Goal: Task Accomplishment & Management: Use online tool/utility

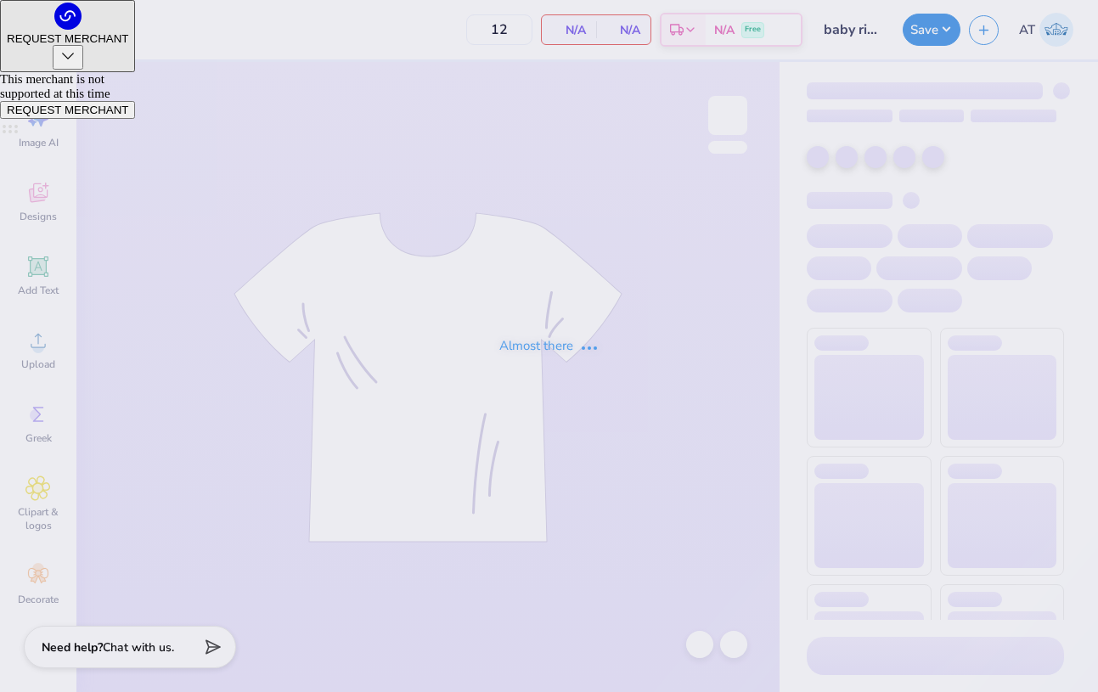
type input "18"
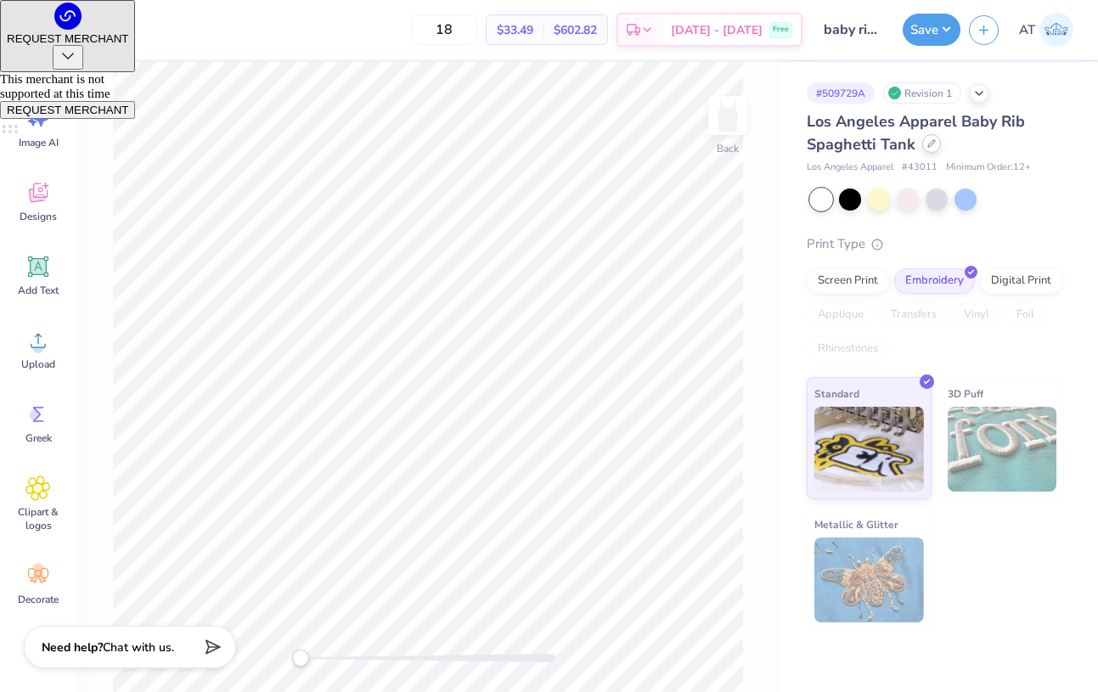
click at [933, 147] on div at bounding box center [931, 143] width 19 height 19
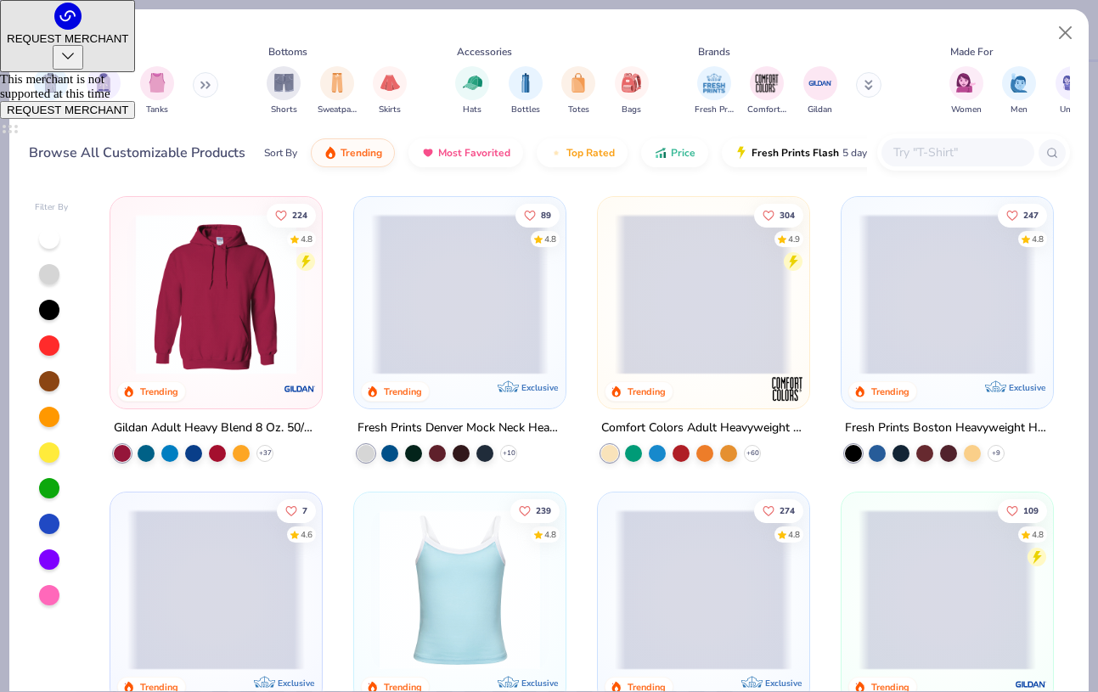
click at [914, 158] on input "text" at bounding box center [956, 153] width 131 height 20
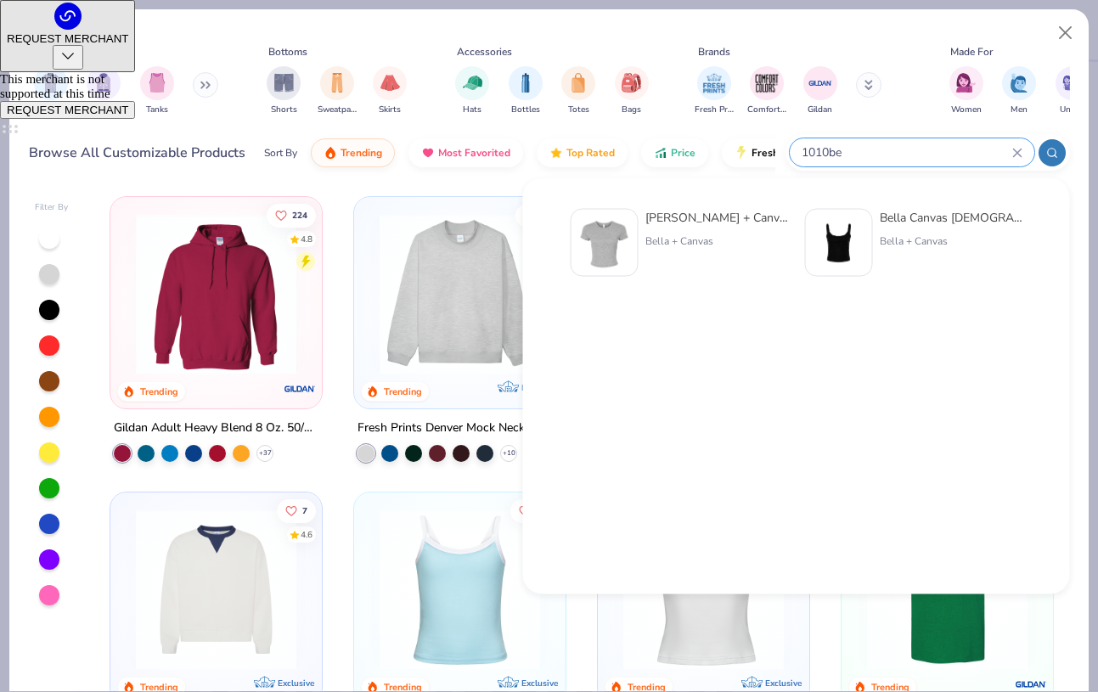
type input "1010be"
click at [630, 252] on div at bounding box center [605, 243] width 68 height 68
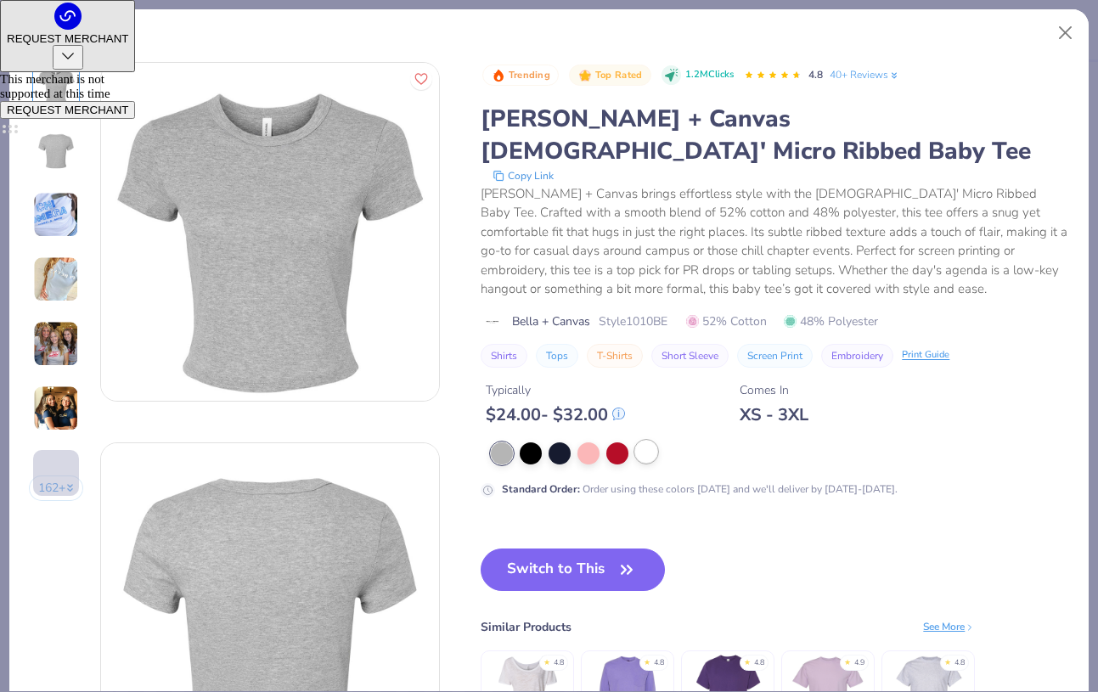
click at [643, 441] on div at bounding box center [646, 452] width 22 height 22
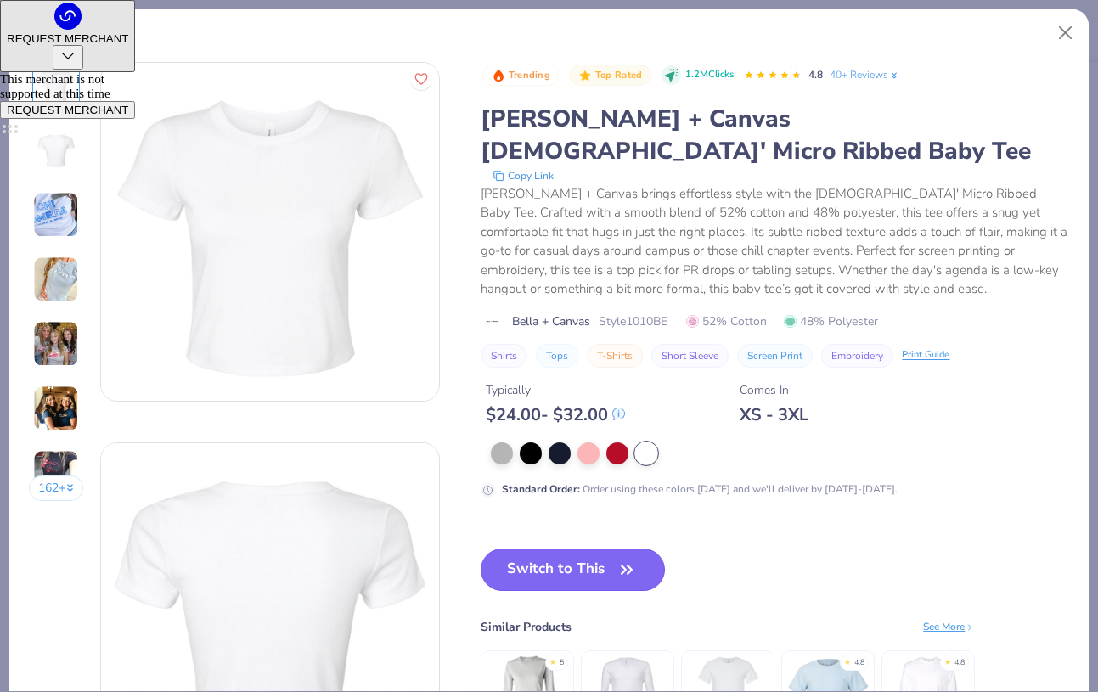
click at [605, 548] on button "Switch to This" at bounding box center [573, 569] width 184 height 42
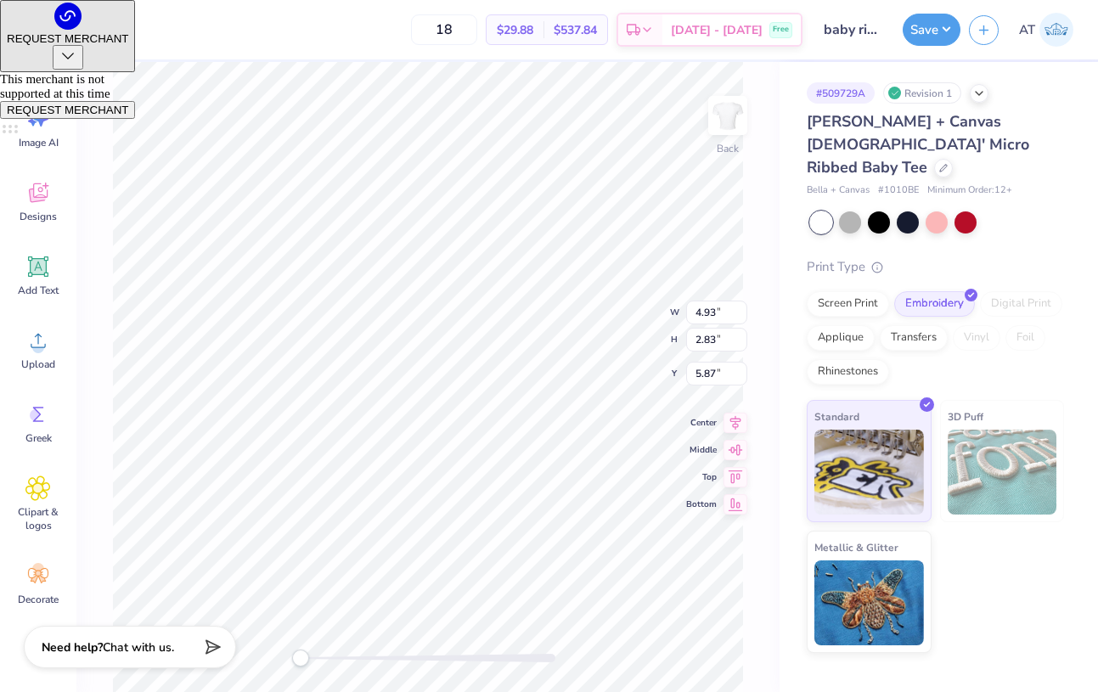
click at [891, 154] on div "Bella + Canvas Ladies' Micro Ribbed Baby Tee" at bounding box center [935, 144] width 257 height 69
click at [934, 157] on div at bounding box center [943, 166] width 19 height 19
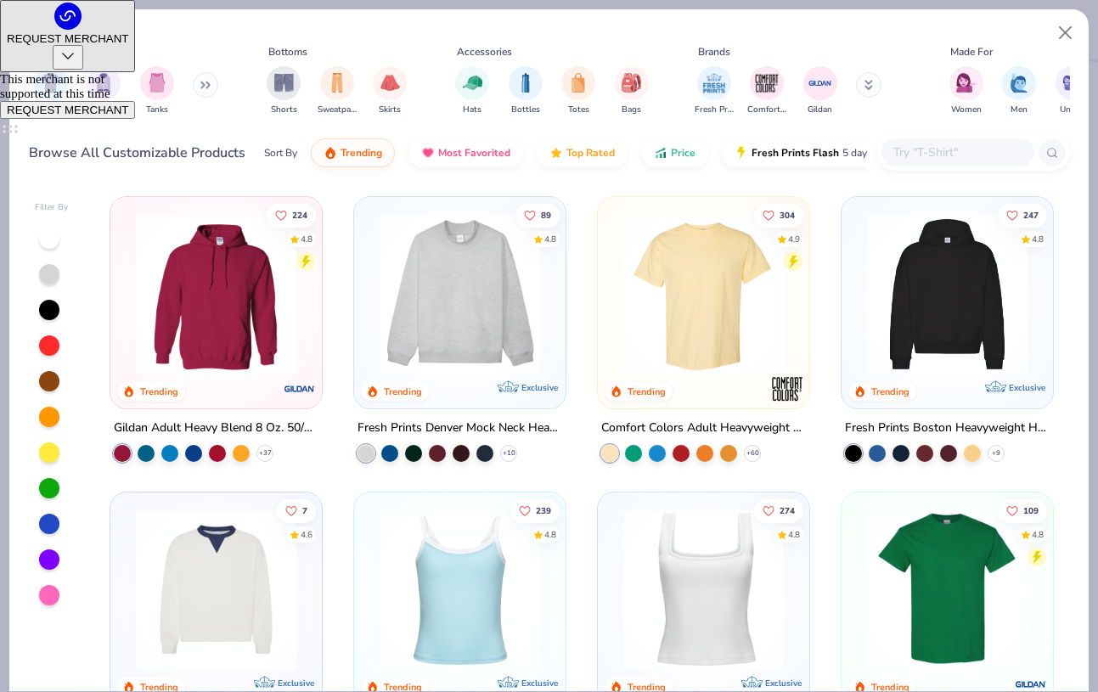
click at [927, 145] on input "text" at bounding box center [956, 153] width 131 height 20
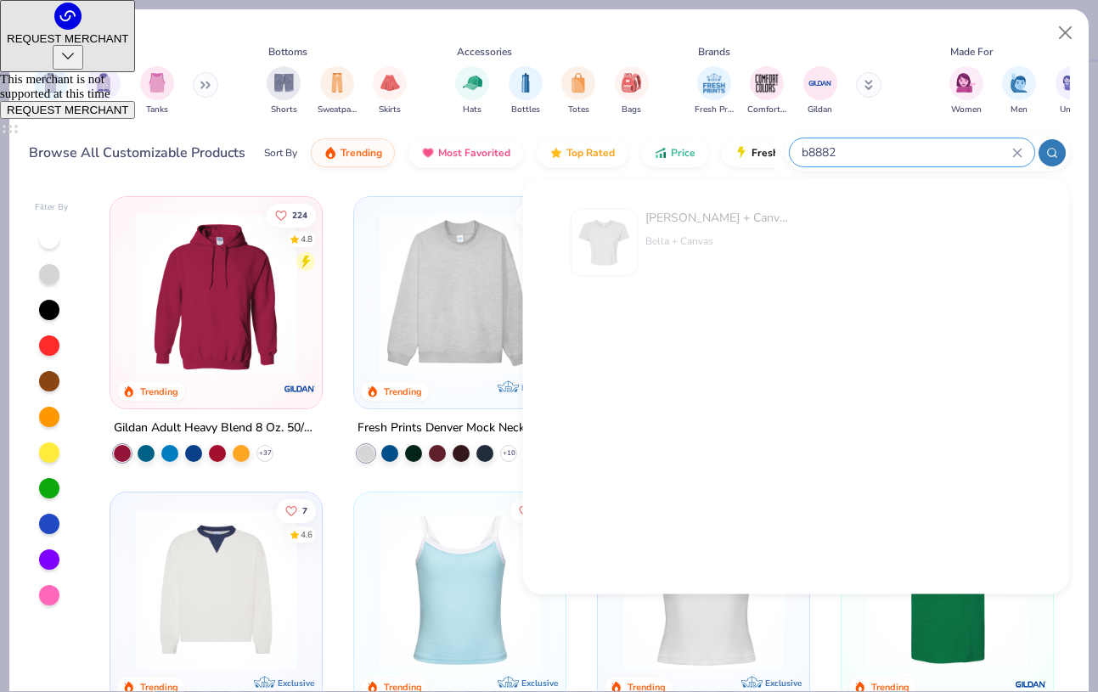
type input "b8882"
click at [717, 250] on div "Bella + Canvas Ladies' Flowy Cropped T-Shirt Bella + Canvas" at bounding box center [716, 243] width 143 height 68
click at [614, 240] on img at bounding box center [604, 242] width 53 height 53
click at [1061, 31] on button "Close" at bounding box center [1065, 33] width 32 height 32
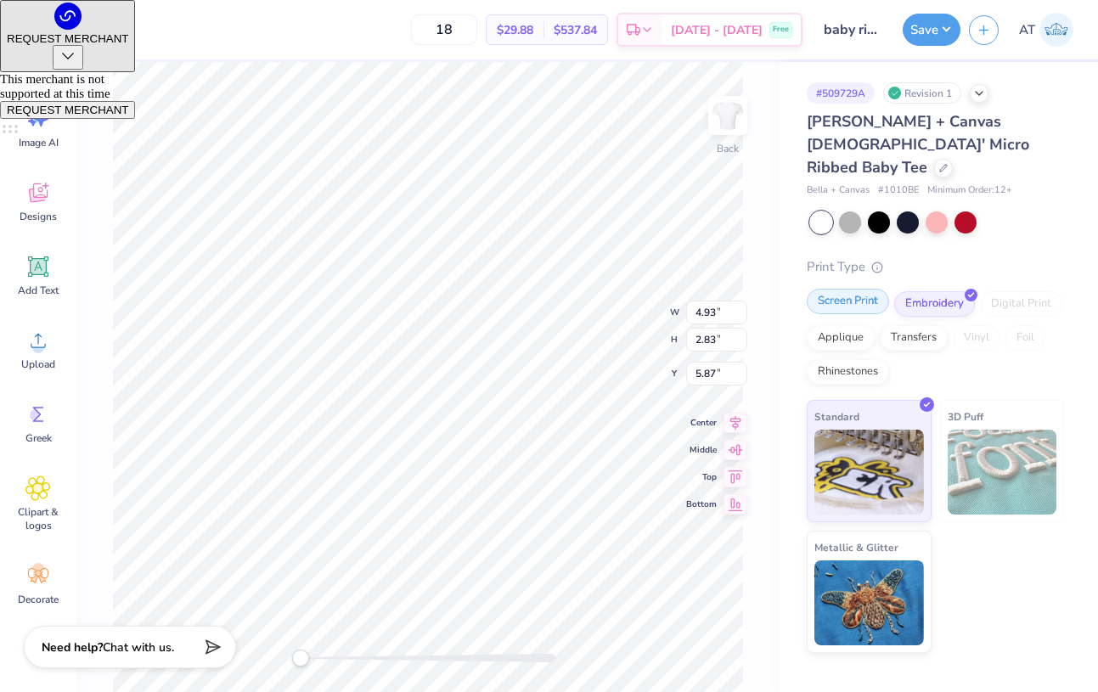
click at [870, 289] on div "Screen Print" at bounding box center [848, 301] width 82 height 25
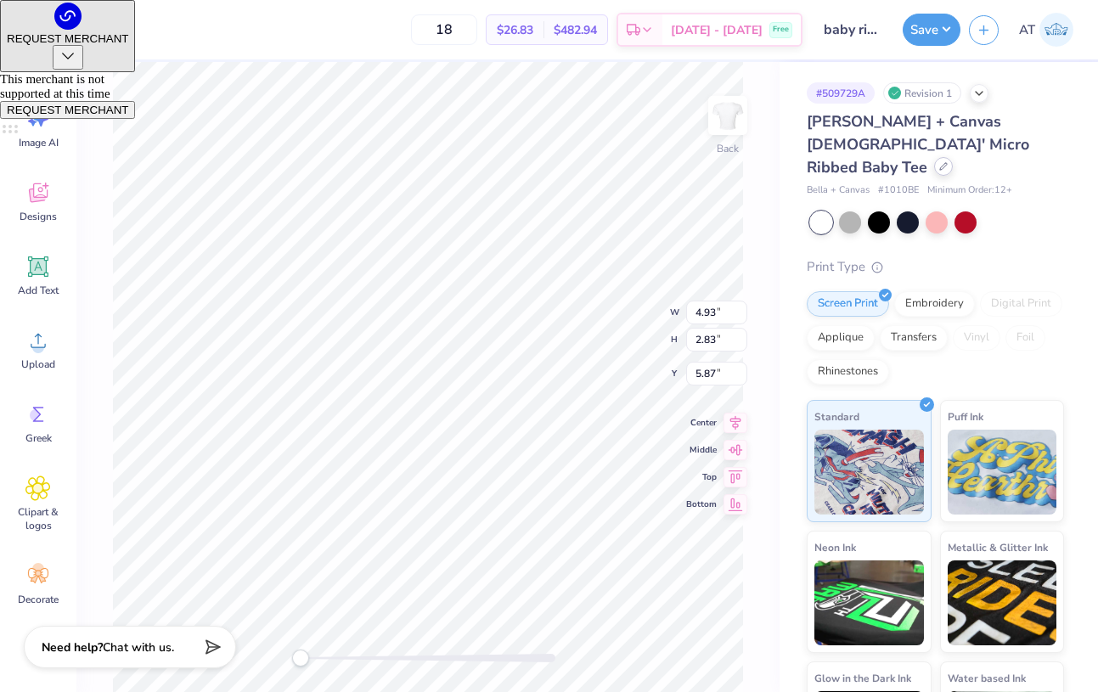
click at [934, 157] on div at bounding box center [943, 166] width 19 height 19
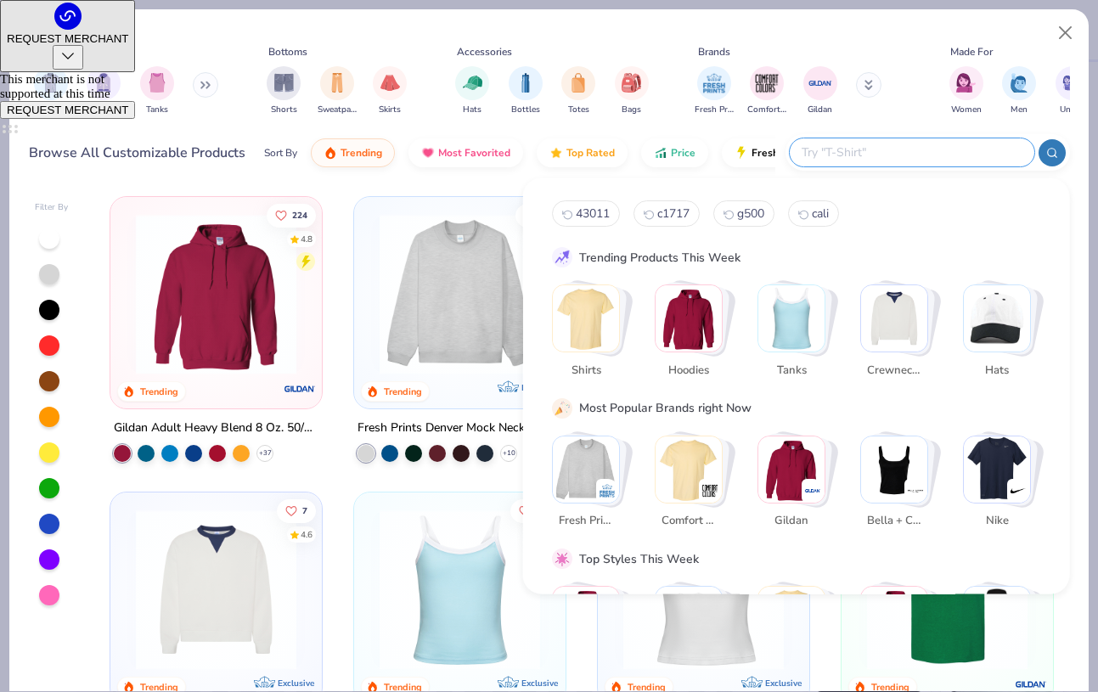
click at [897, 154] on input "text" at bounding box center [911, 153] width 222 height 20
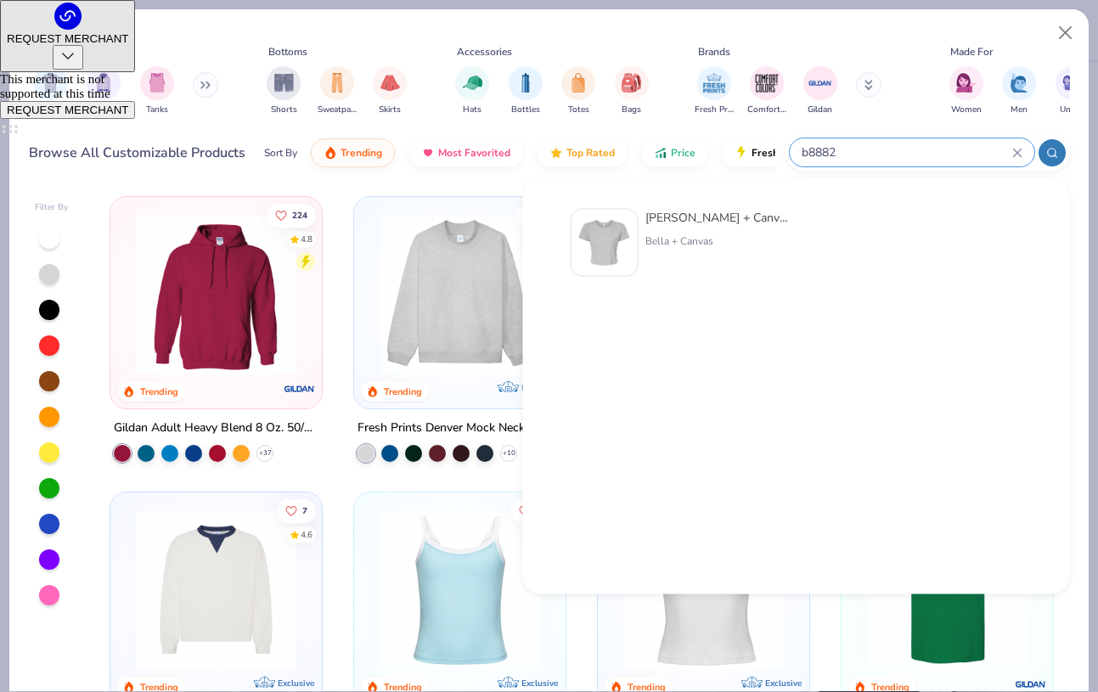
type input "b8882"
click at [598, 245] on img at bounding box center [604, 242] width 53 height 53
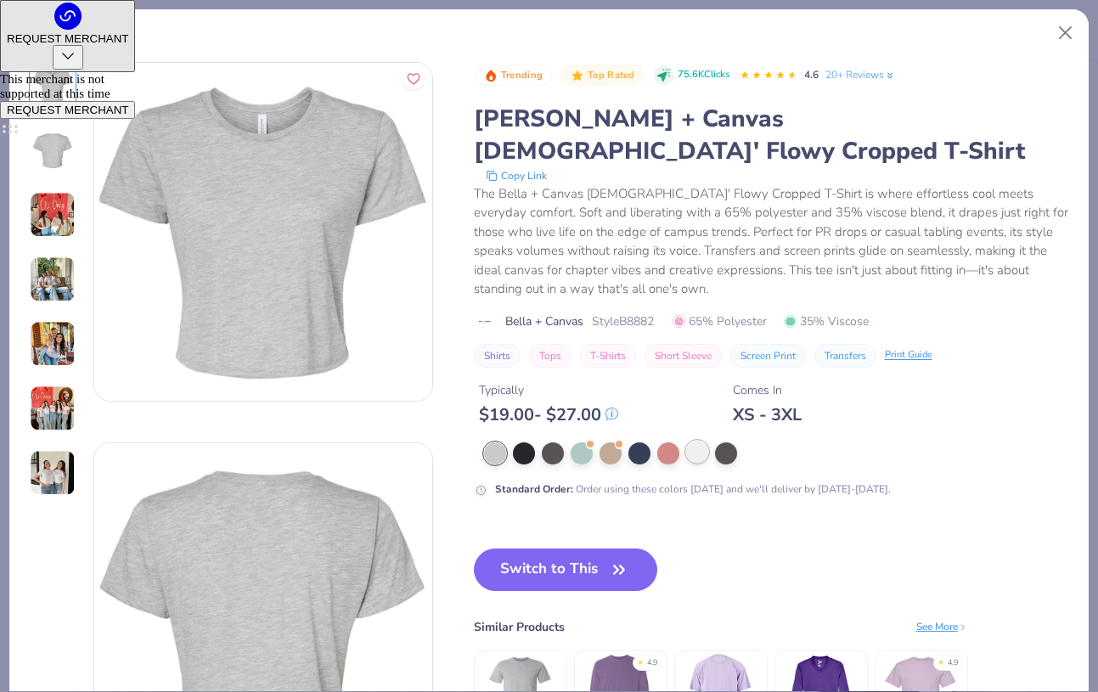
click at [698, 441] on div at bounding box center [697, 452] width 22 height 22
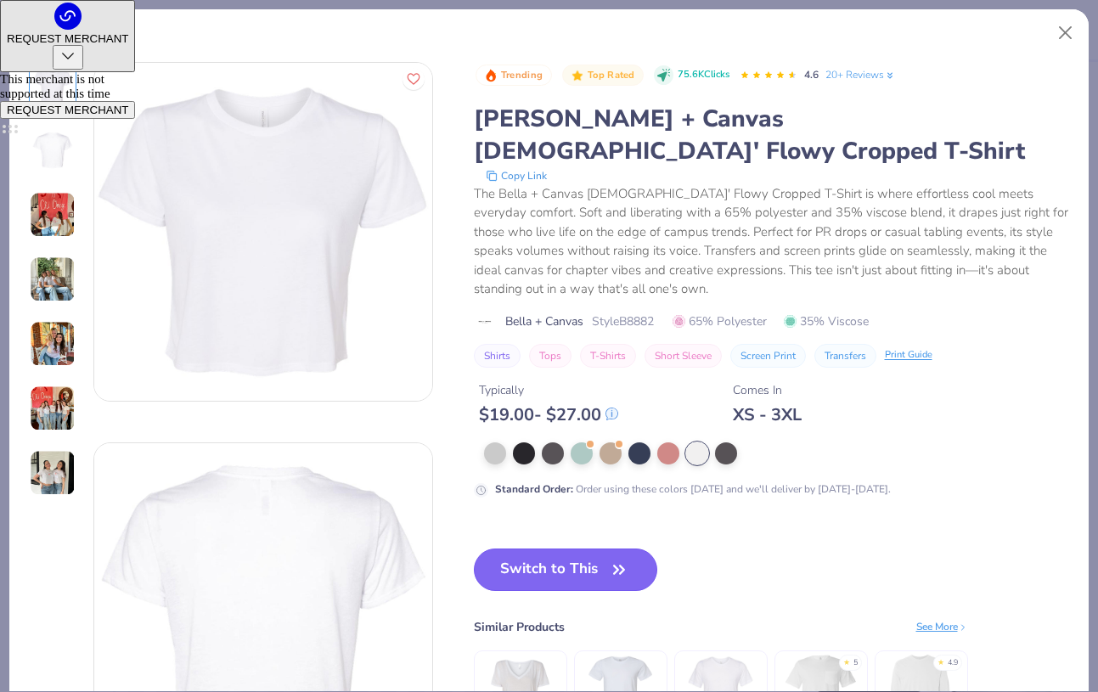
click at [576, 548] on button "Switch to This" at bounding box center [566, 569] width 184 height 42
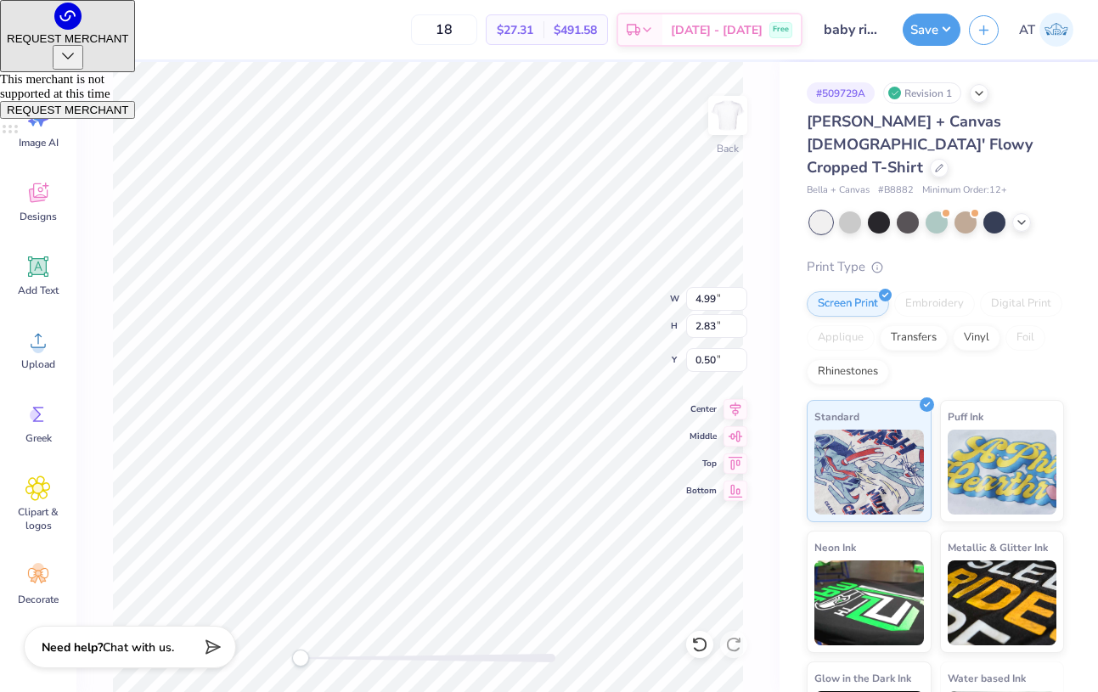
type input "3.00"
click at [20, 27] on div at bounding box center [29, 28] width 24 height 24
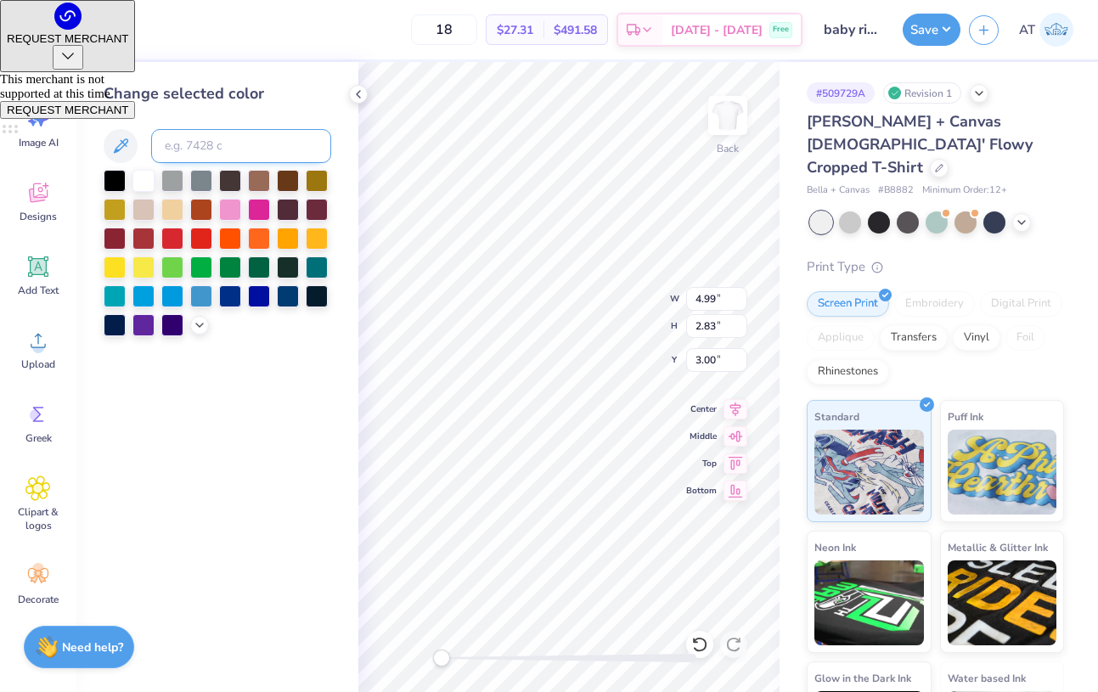
click at [198, 152] on input at bounding box center [241, 146] width 180 height 34
type input "425"
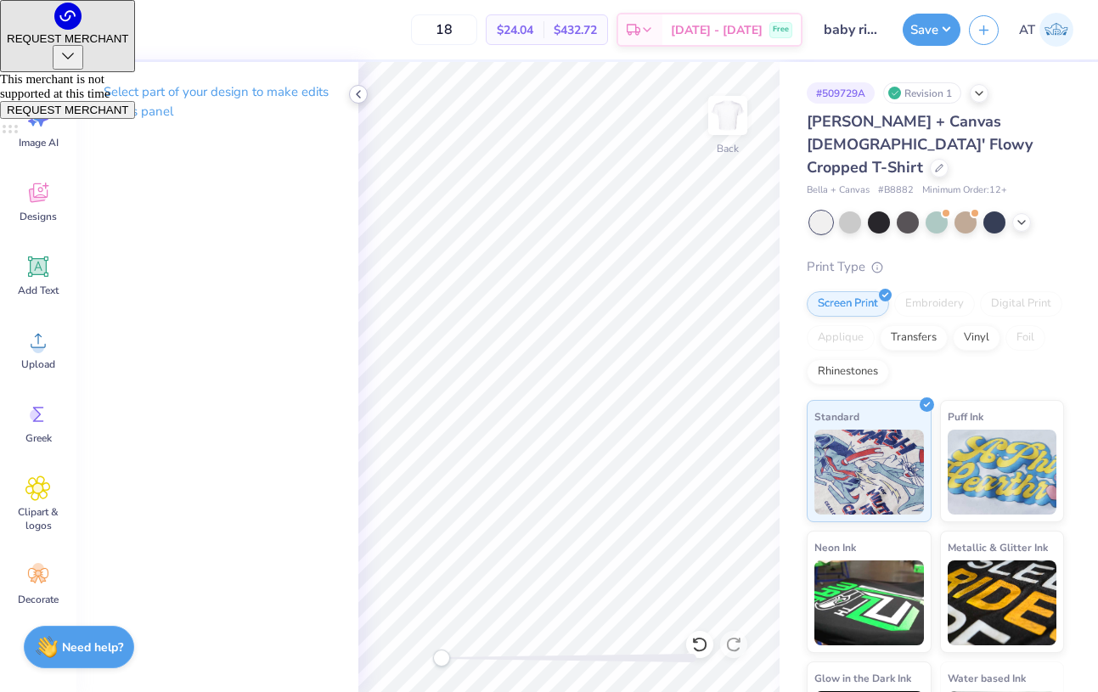
click at [361, 101] on div at bounding box center [358, 94] width 19 height 19
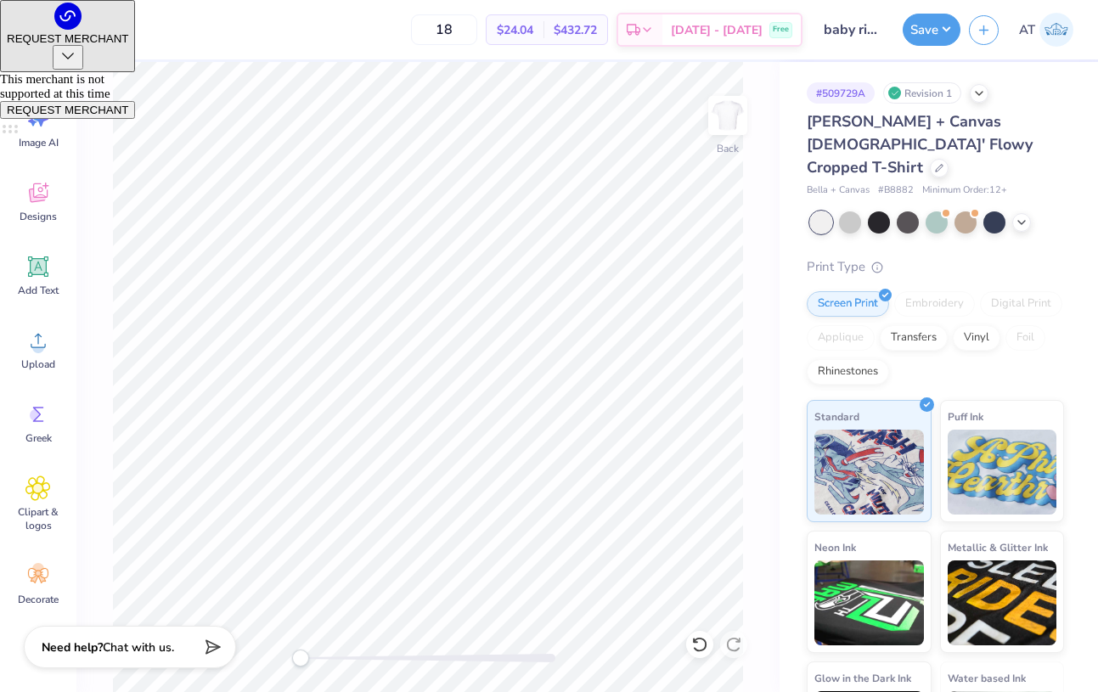
click at [441, 651] on div at bounding box center [428, 657] width 255 height 17
click at [379, 650] on div at bounding box center [428, 657] width 255 height 17
click at [353, 651] on div at bounding box center [428, 657] width 255 height 17
click at [314, 658] on div at bounding box center [428, 658] width 255 height 8
click at [301, 657] on div at bounding box center [428, 658] width 255 height 8
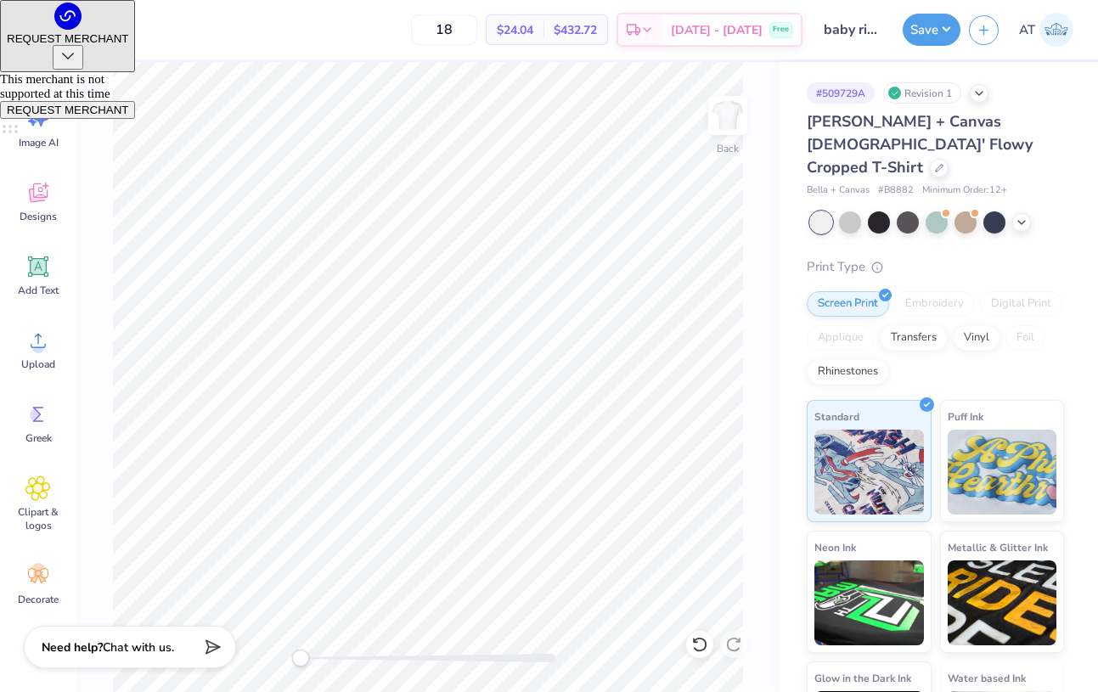
click at [278, 657] on div "Back" at bounding box center [427, 377] width 703 height 630
click at [924, 32] on button "Save" at bounding box center [931, 27] width 58 height 32
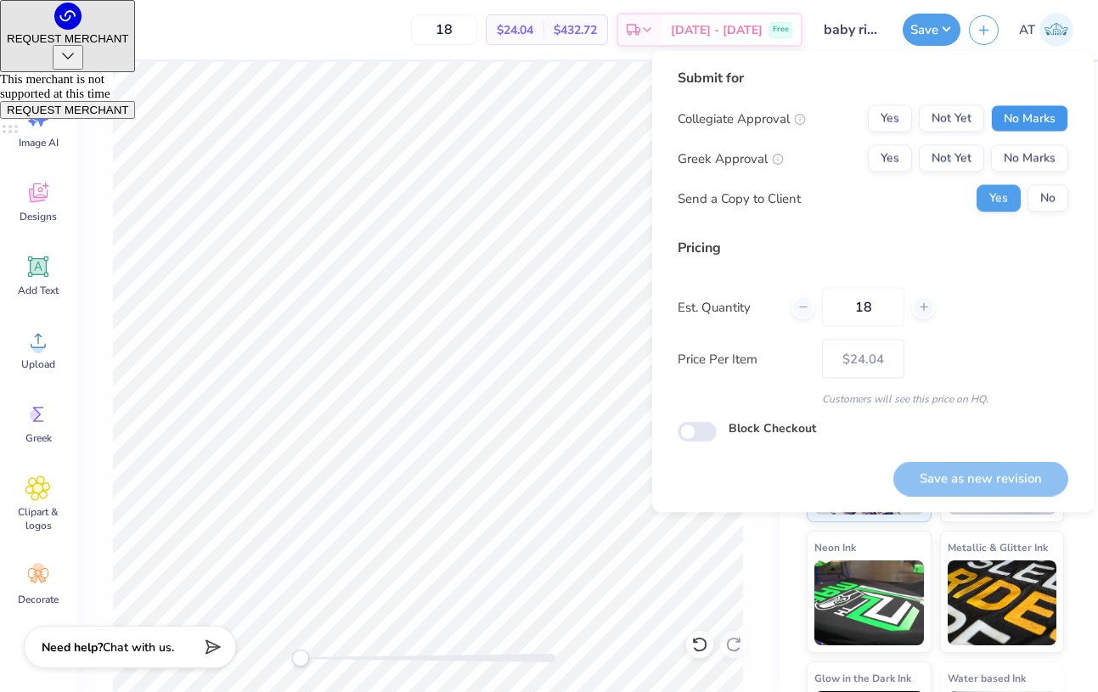
click at [1009, 109] on button "No Marks" at bounding box center [1029, 118] width 77 height 27
click at [1057, 164] on button "No Marks" at bounding box center [1029, 158] width 77 height 27
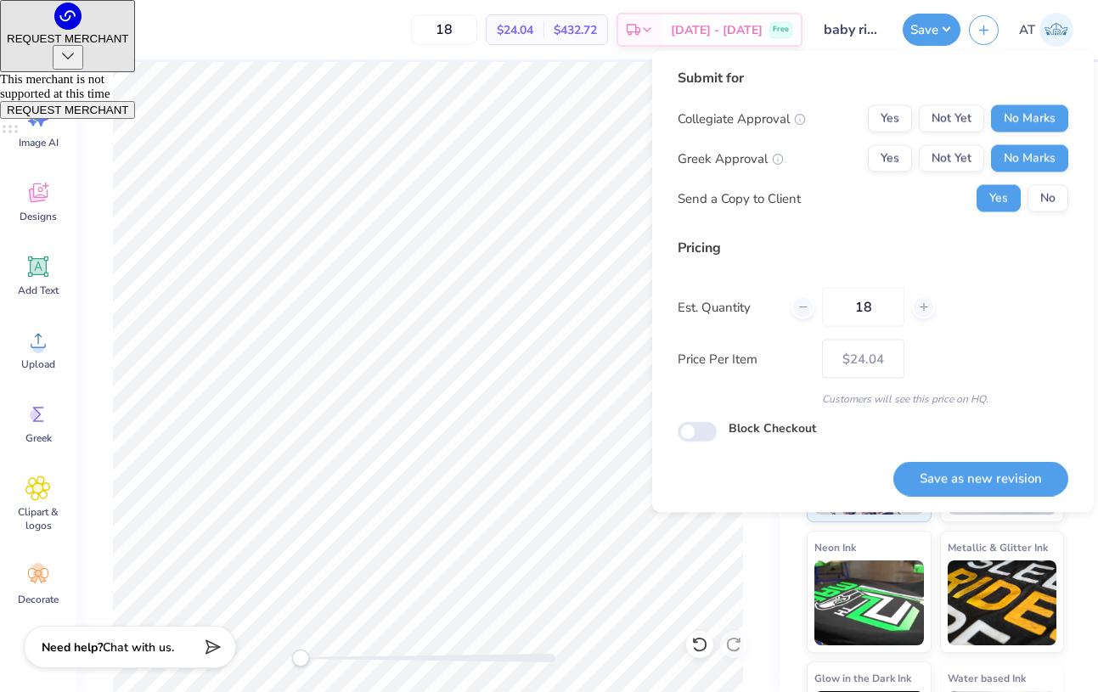
click at [990, 503] on div "Submit for Collegiate Approval Yes Not Yet No Marks Greek Approval Yes Not Yet …" at bounding box center [872, 282] width 441 height 462
click at [990, 489] on button "Save as new revision" at bounding box center [980, 478] width 175 height 35
type input "$24.04"
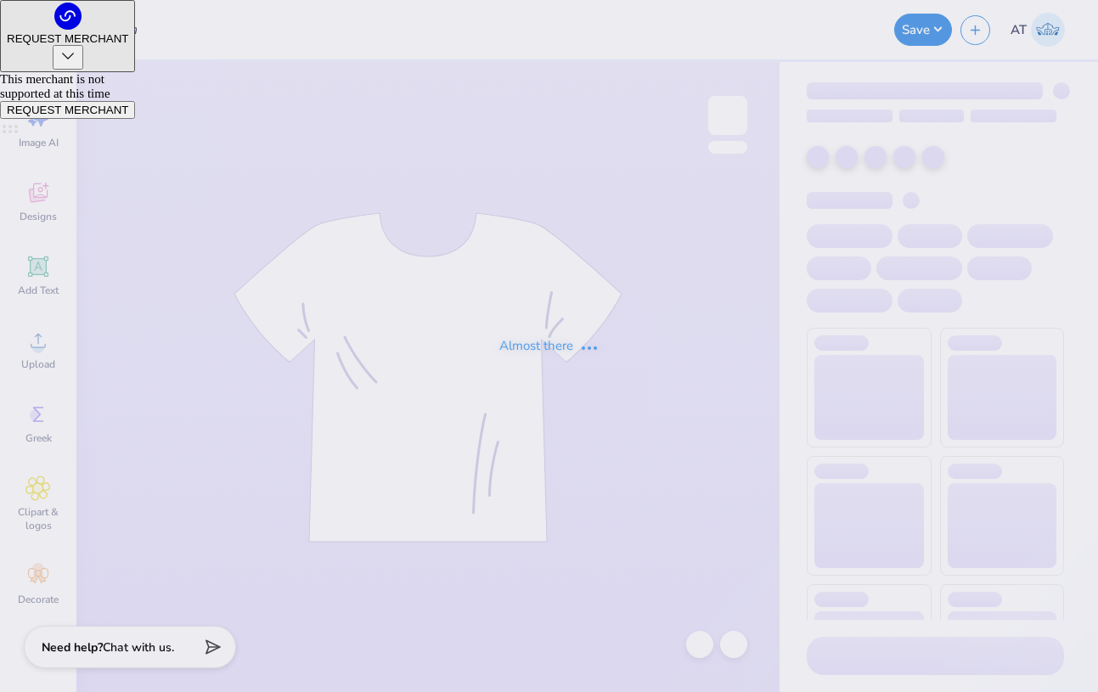
type input "baby rib f25"
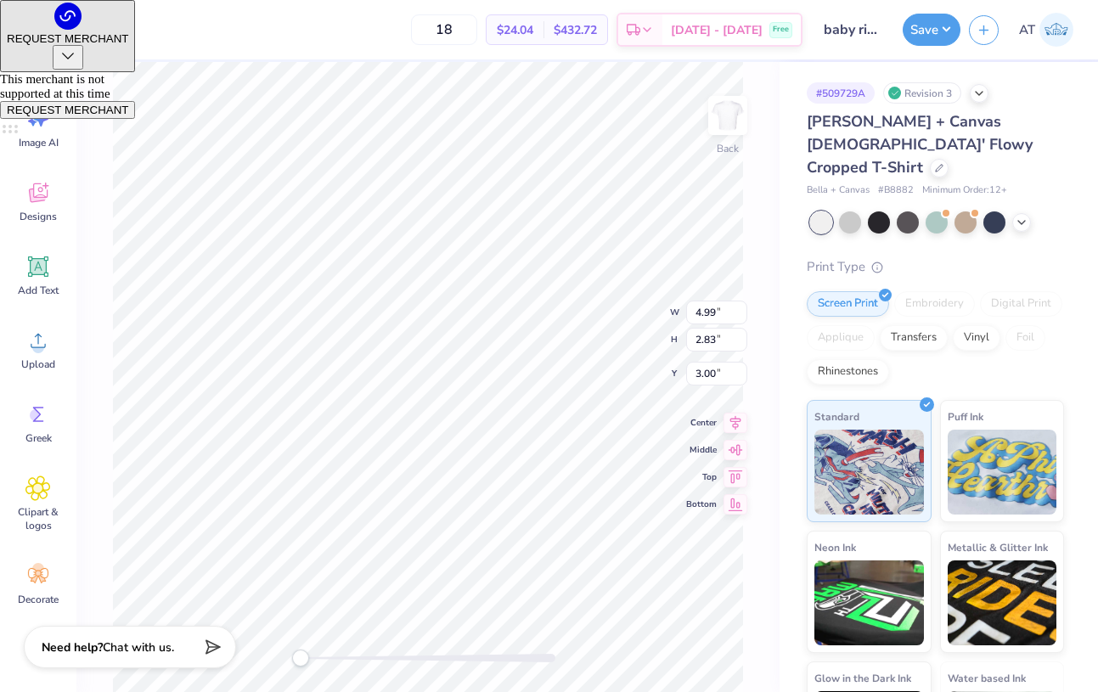
type input "6.35"
type input "3.60"
type input "2.25"
type input "6.78"
type input "3.84"
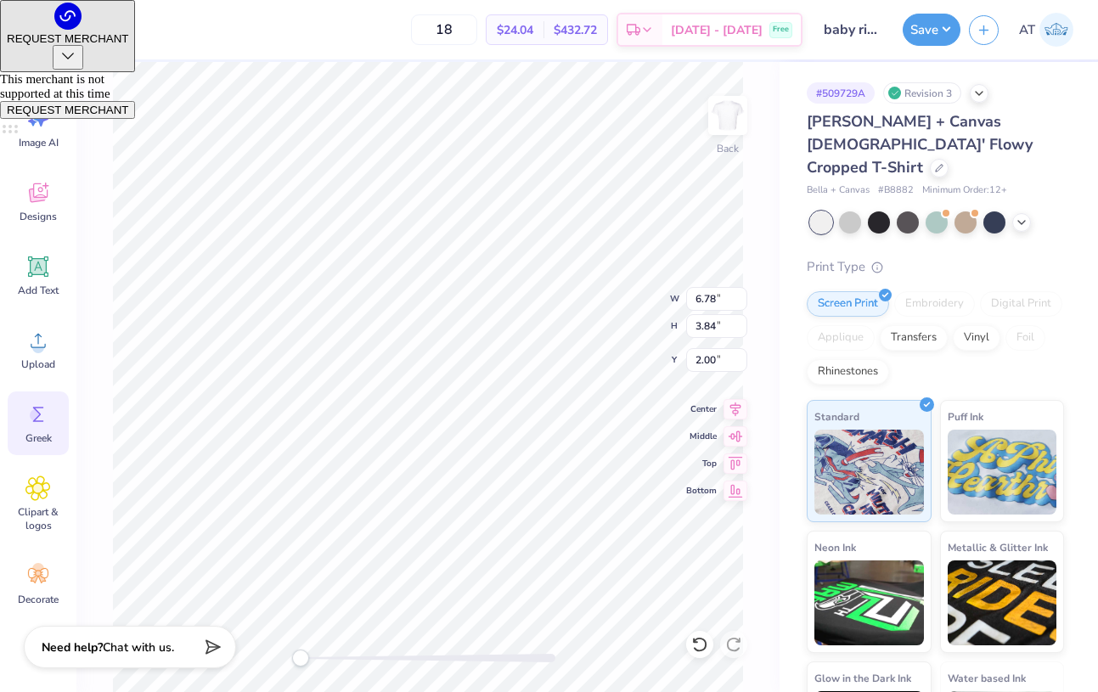
type input "2.02"
click at [739, 407] on icon at bounding box center [735, 406] width 24 height 20
click at [942, 29] on button "Save" at bounding box center [931, 27] width 58 height 32
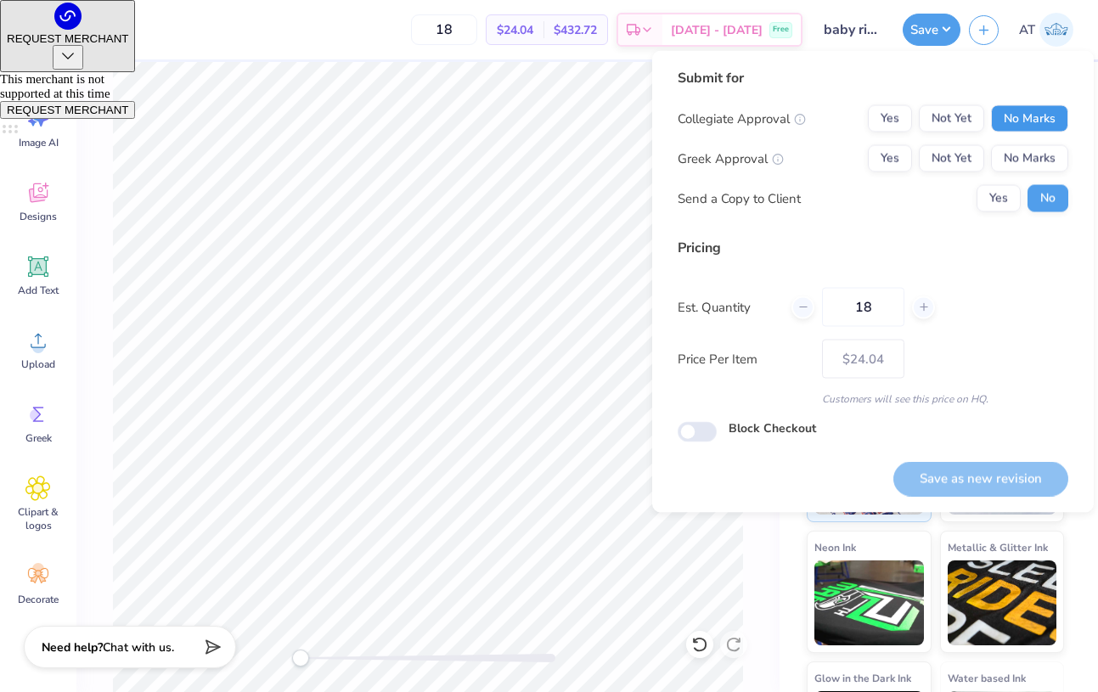
click at [1025, 114] on button "No Marks" at bounding box center [1029, 118] width 77 height 27
click at [900, 161] on button "Yes" at bounding box center [890, 158] width 44 height 27
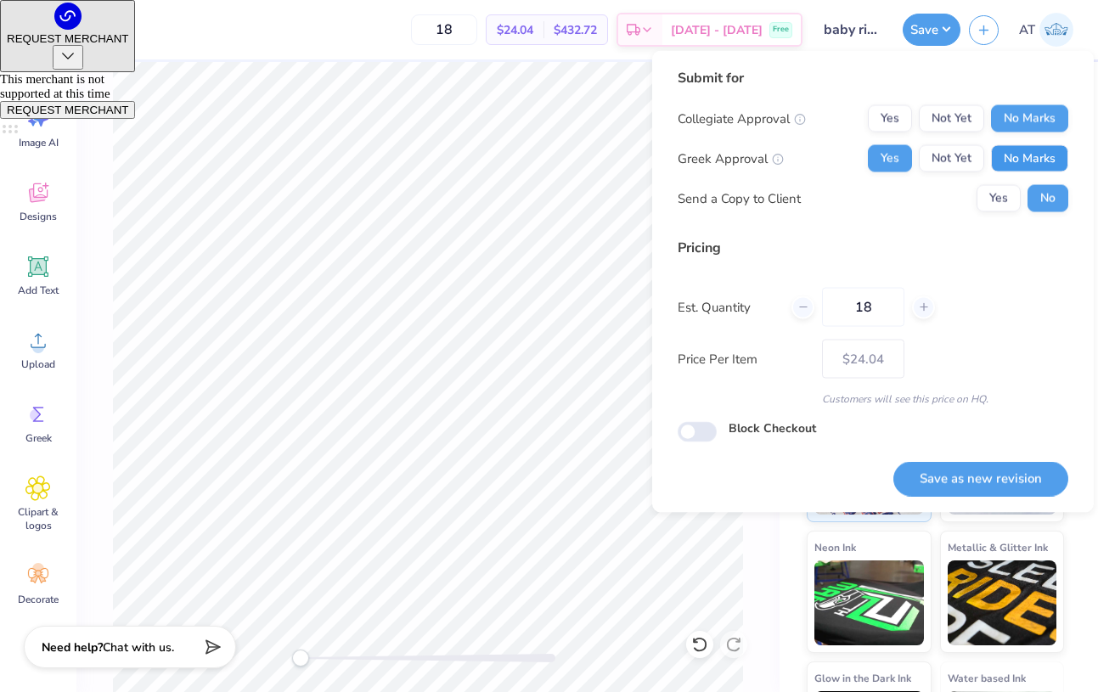
click at [1021, 156] on button "No Marks" at bounding box center [1029, 158] width 77 height 27
click at [975, 481] on button "Save as new revision" at bounding box center [980, 478] width 175 height 35
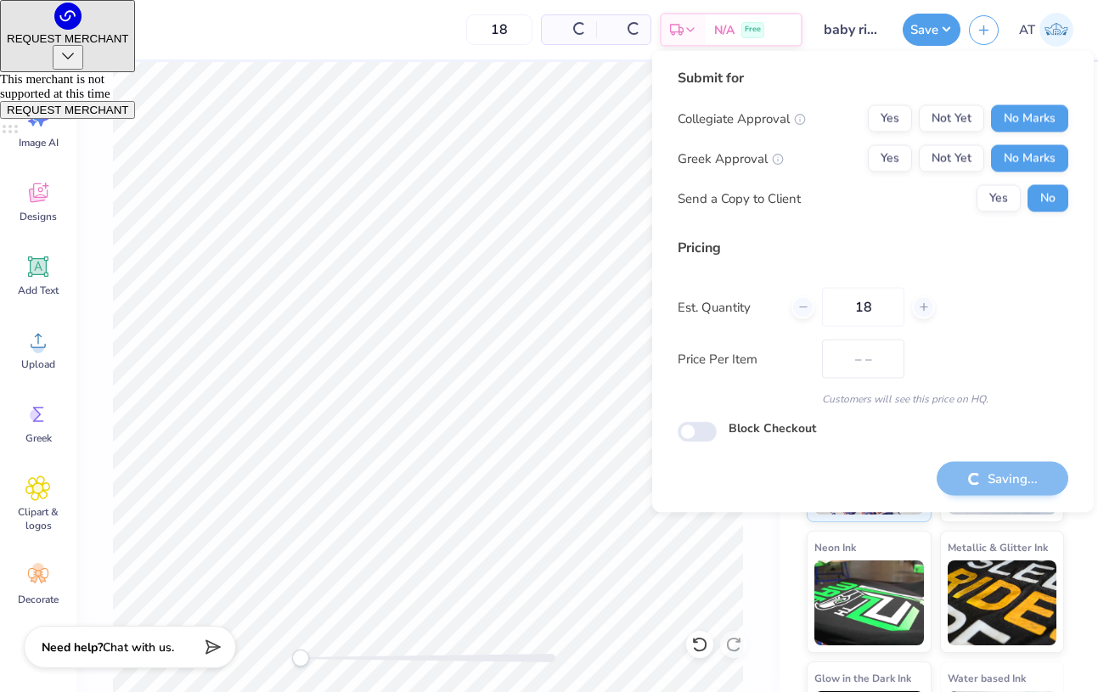
type input "$24.04"
